Goal: Find specific page/section: Find specific page/section

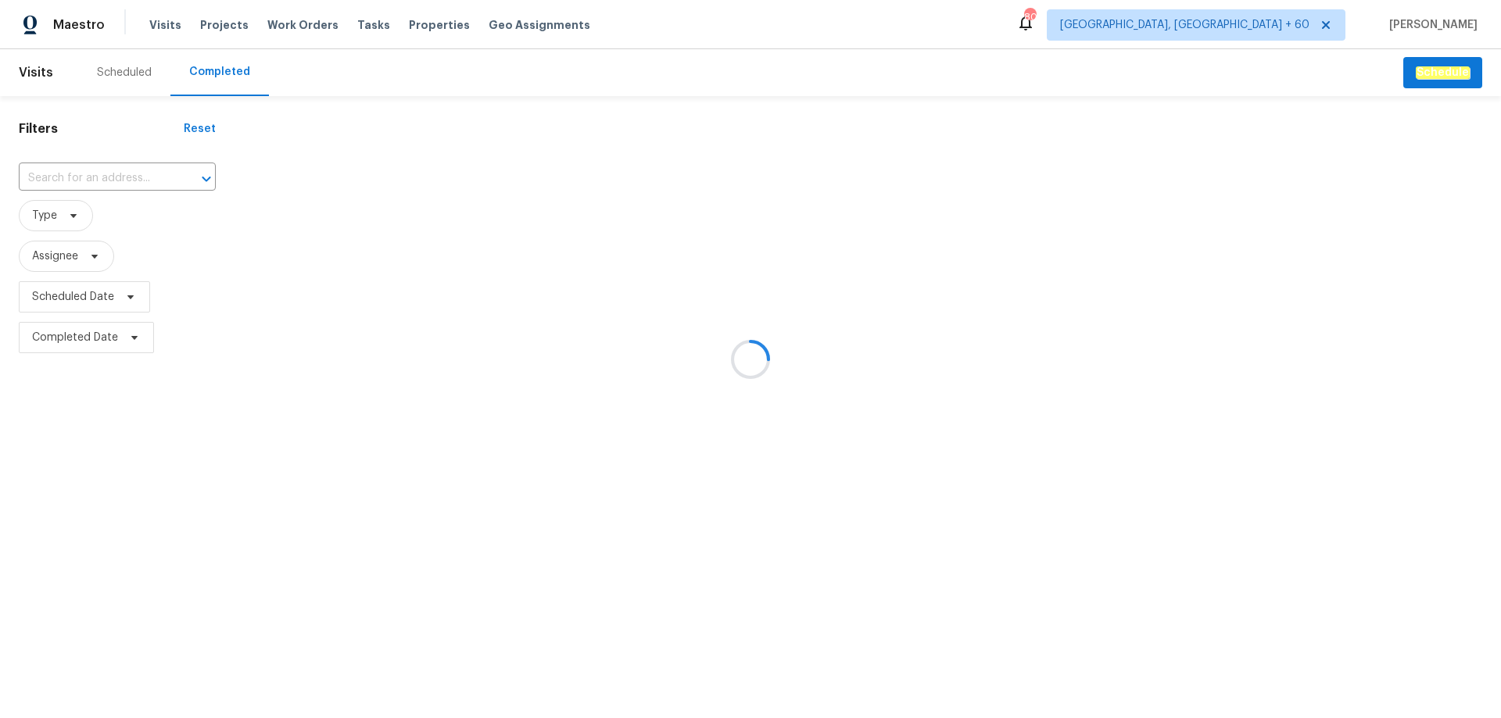
click at [121, 174] on div at bounding box center [750, 359] width 1501 height 718
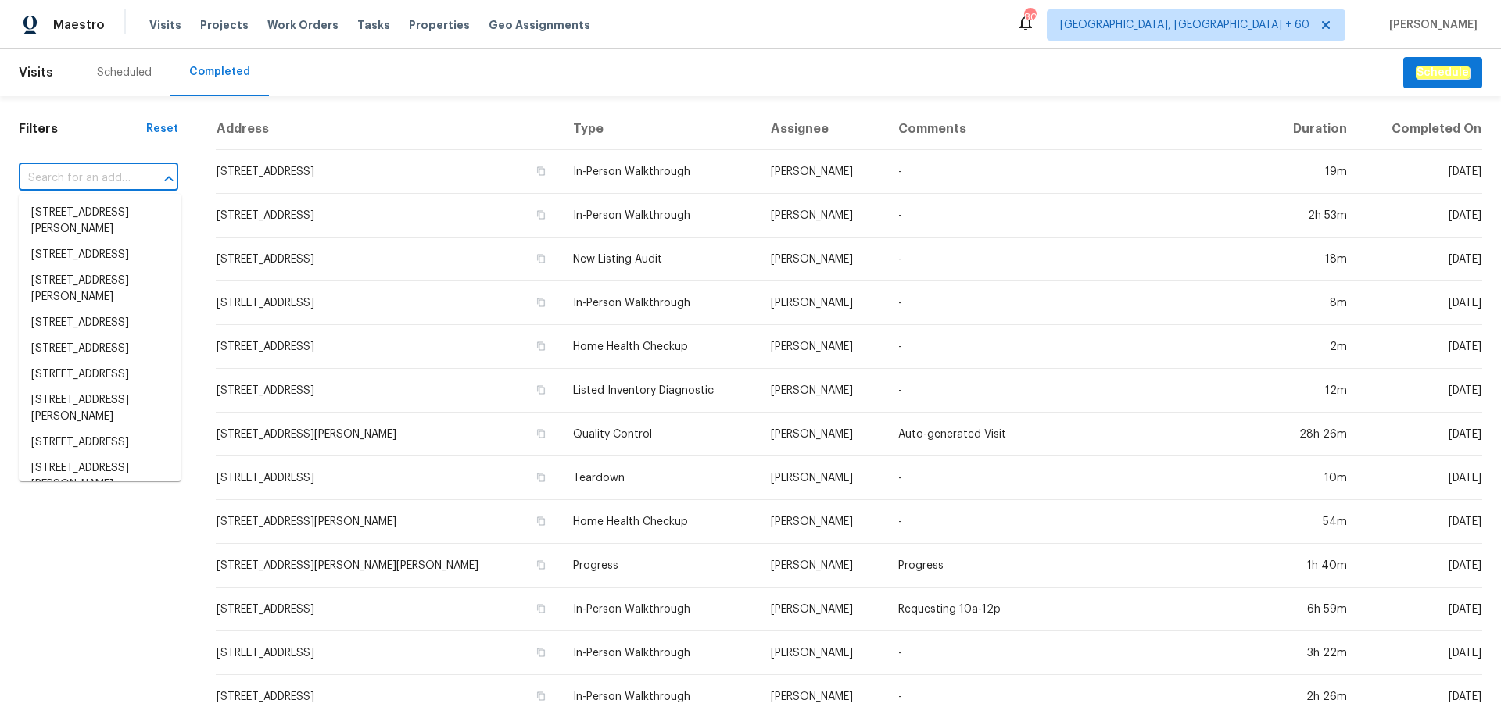
click at [121, 174] on input "text" at bounding box center [77, 179] width 116 height 24
paste input "[STREET_ADDRESS]"
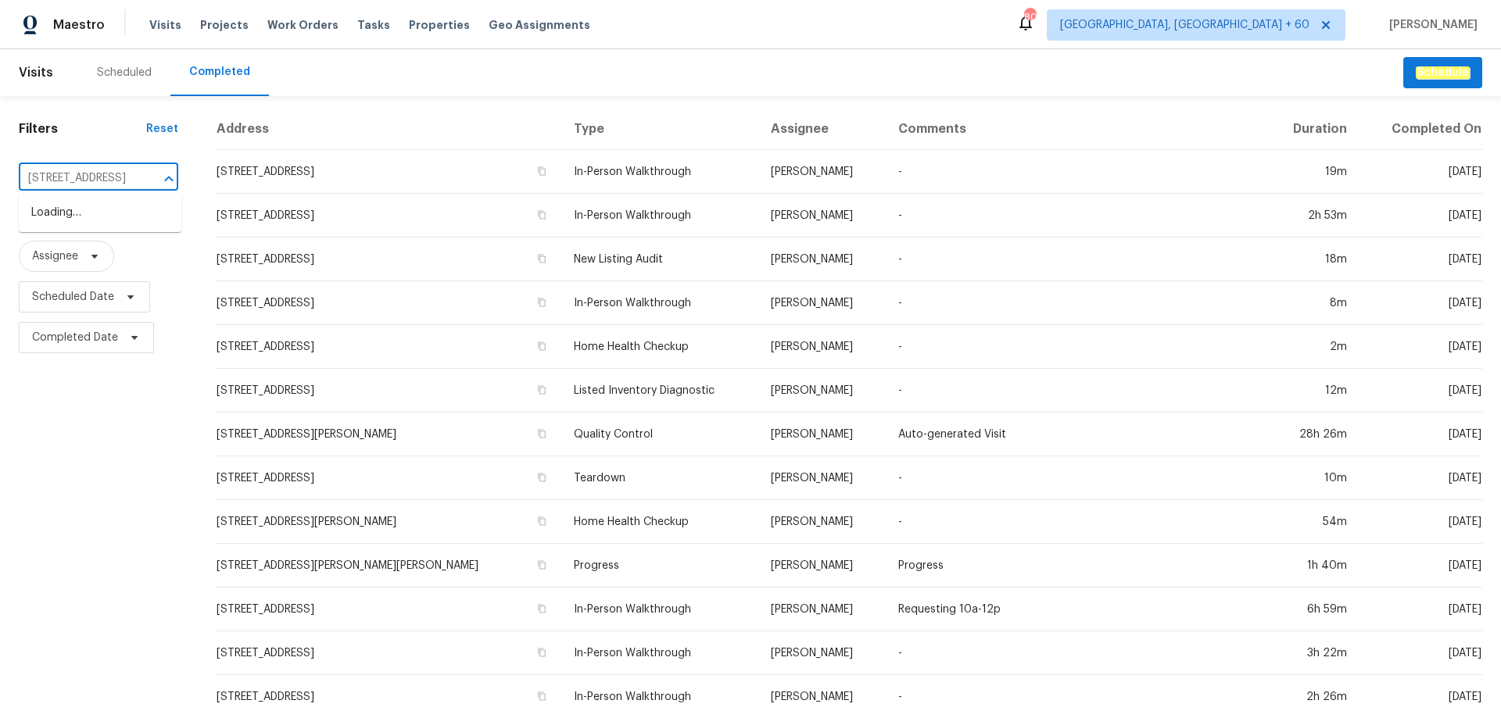
type input "[STREET_ADDRESS]"
click at [96, 203] on li "[STREET_ADDRESS]" at bounding box center [100, 213] width 163 height 26
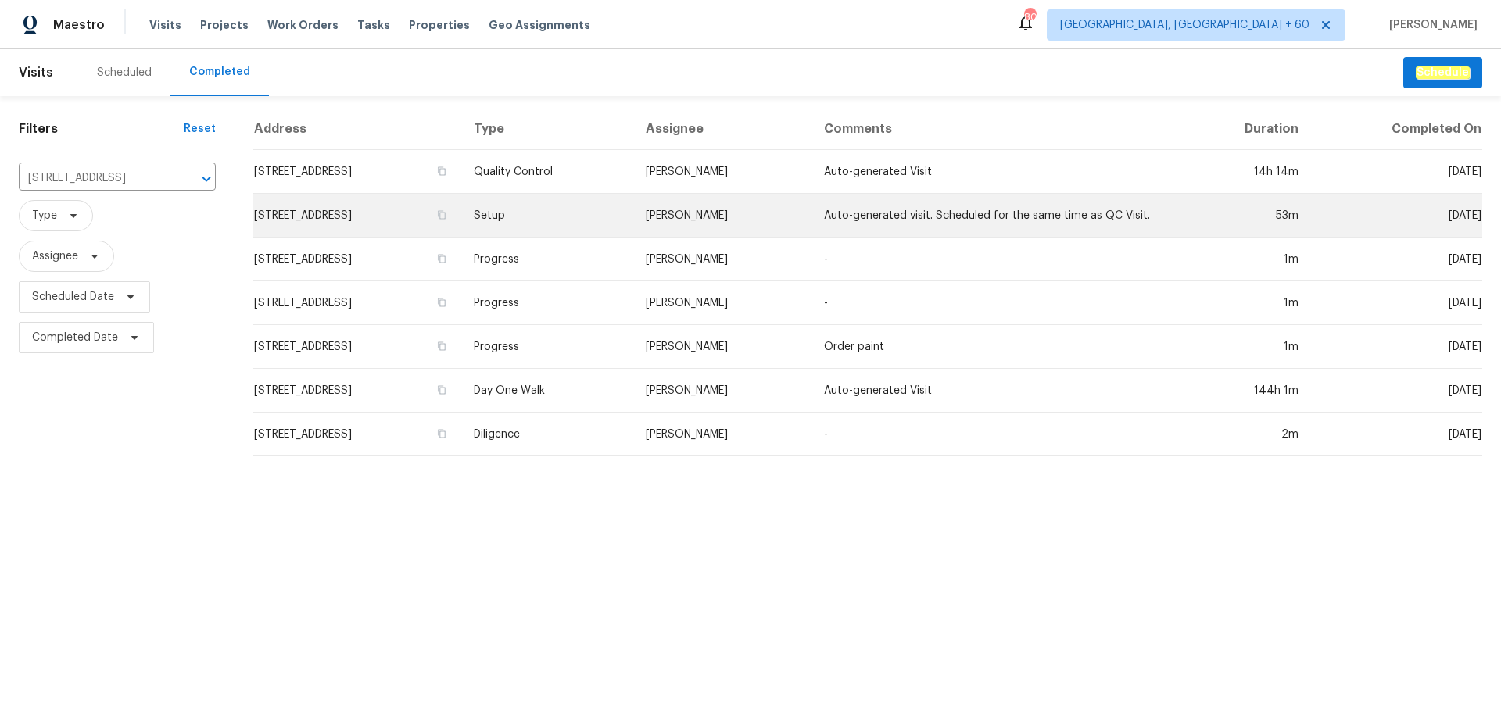
click at [632, 218] on td "Setup" at bounding box center [547, 216] width 173 height 44
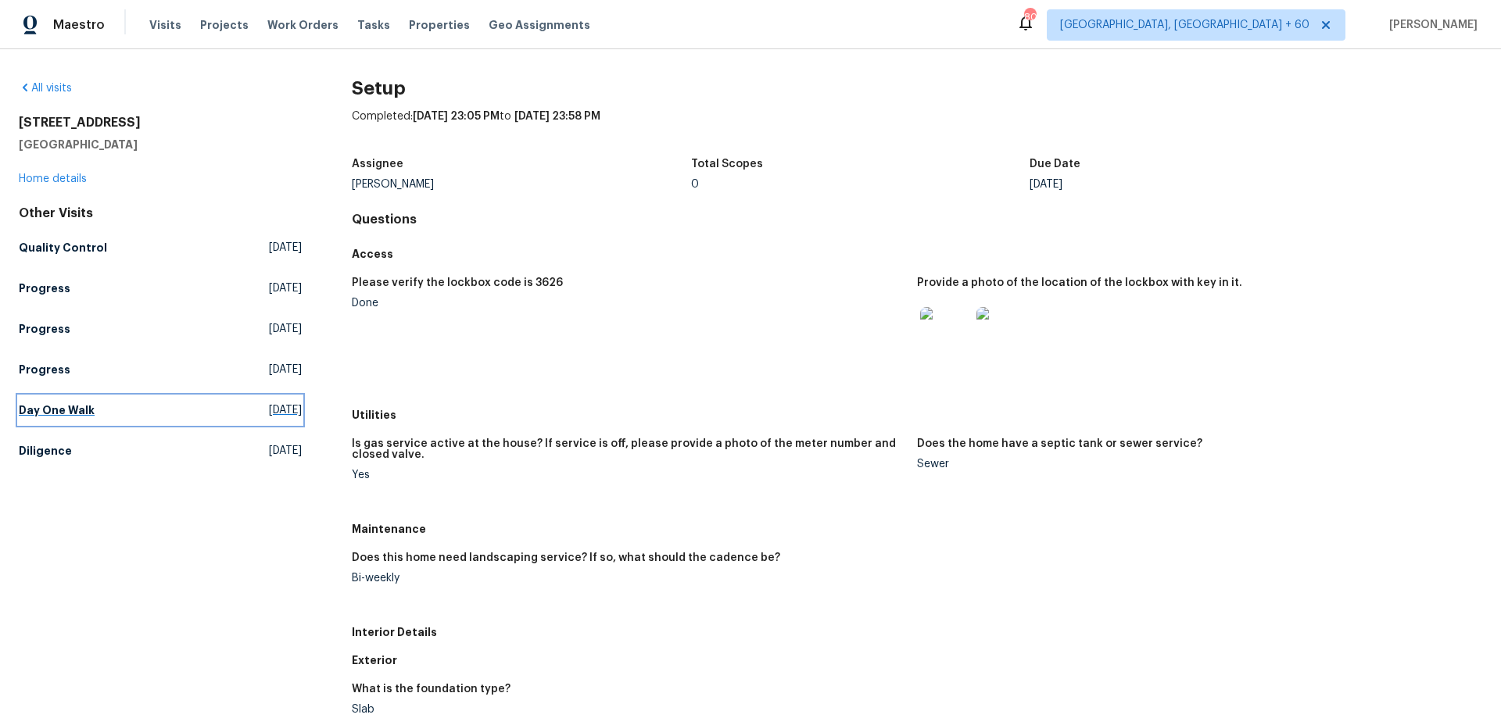
click at [77, 412] on h5 "Day One Walk" at bounding box center [57, 411] width 76 height 16
